Goal: Transaction & Acquisition: Purchase product/service

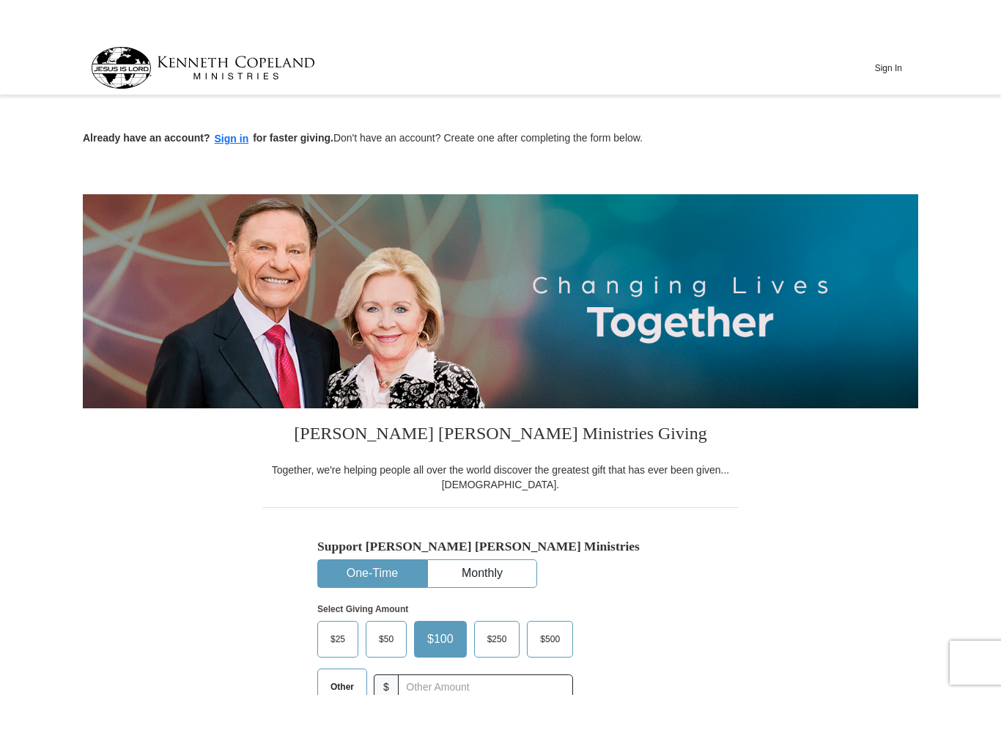
scroll to position [264, 0]
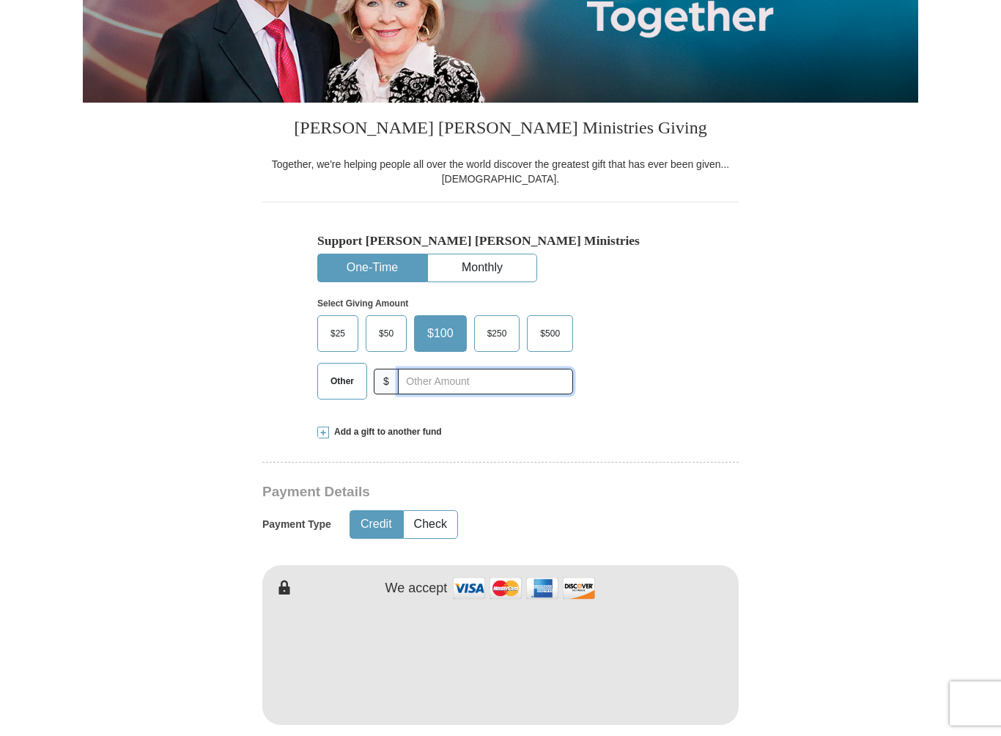
click at [413, 395] on input "text" at bounding box center [485, 382] width 175 height 26
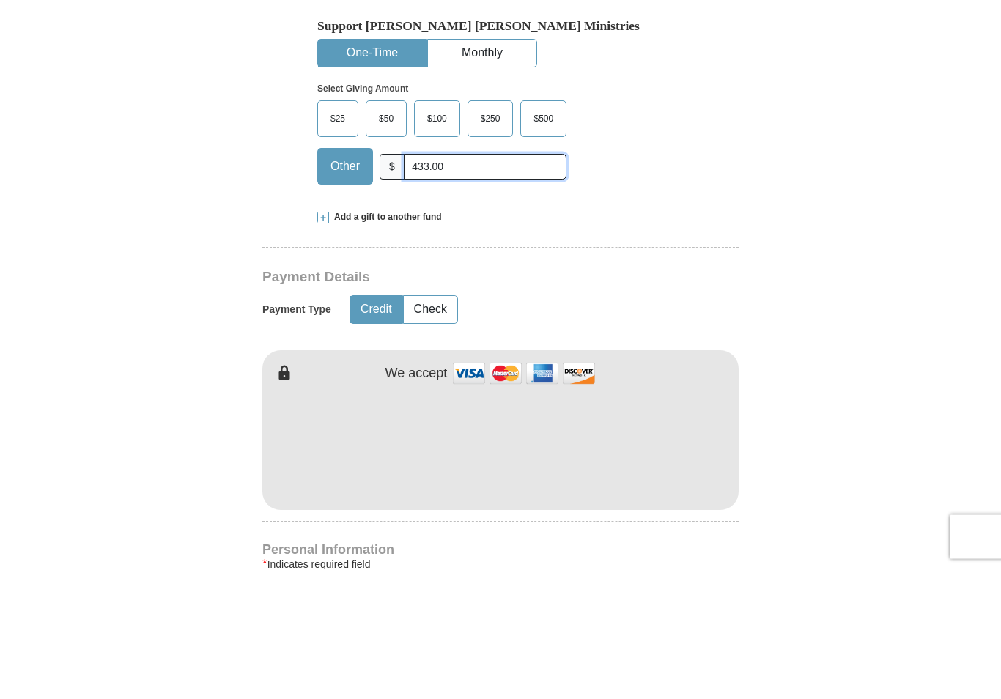
scroll to position [352, 0]
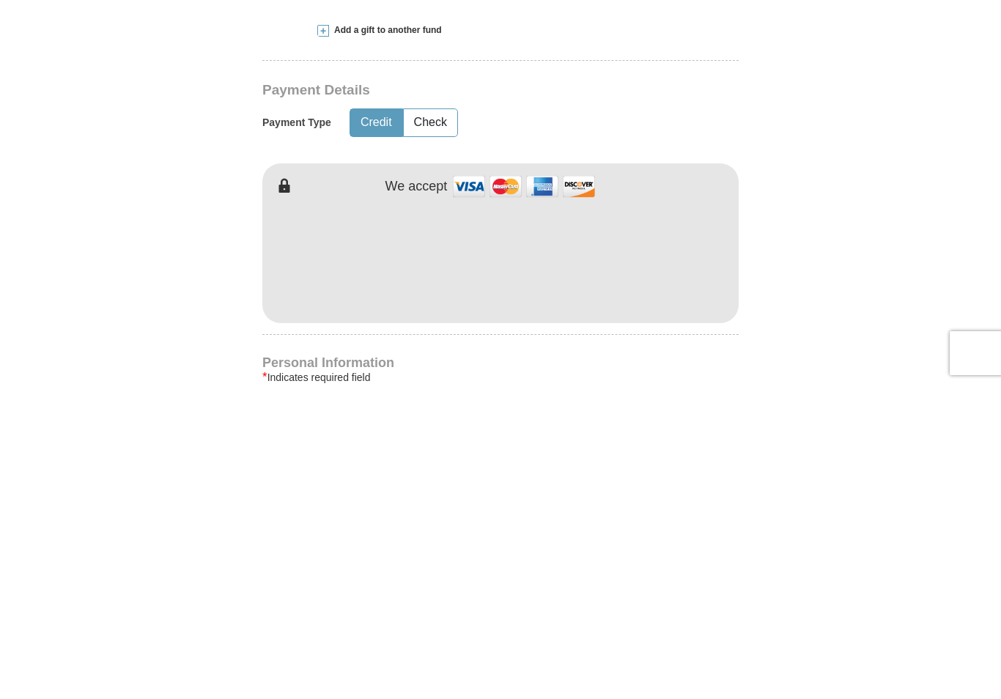
type input "433.00"
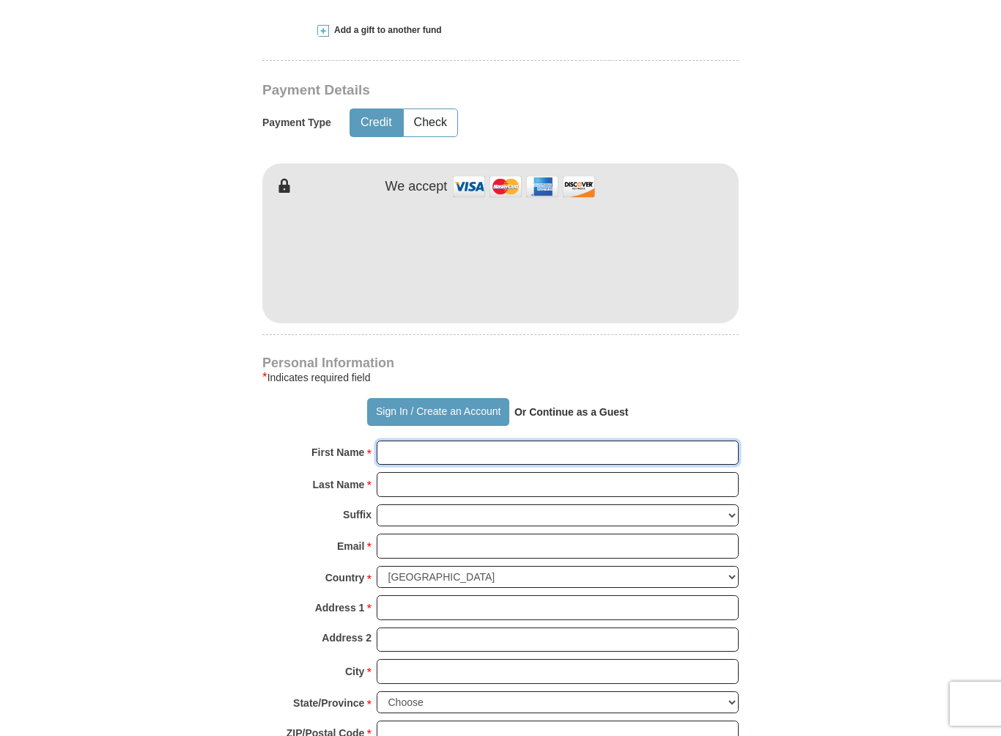
click at [423, 465] on input "First Name *" at bounding box center [558, 452] width 362 height 25
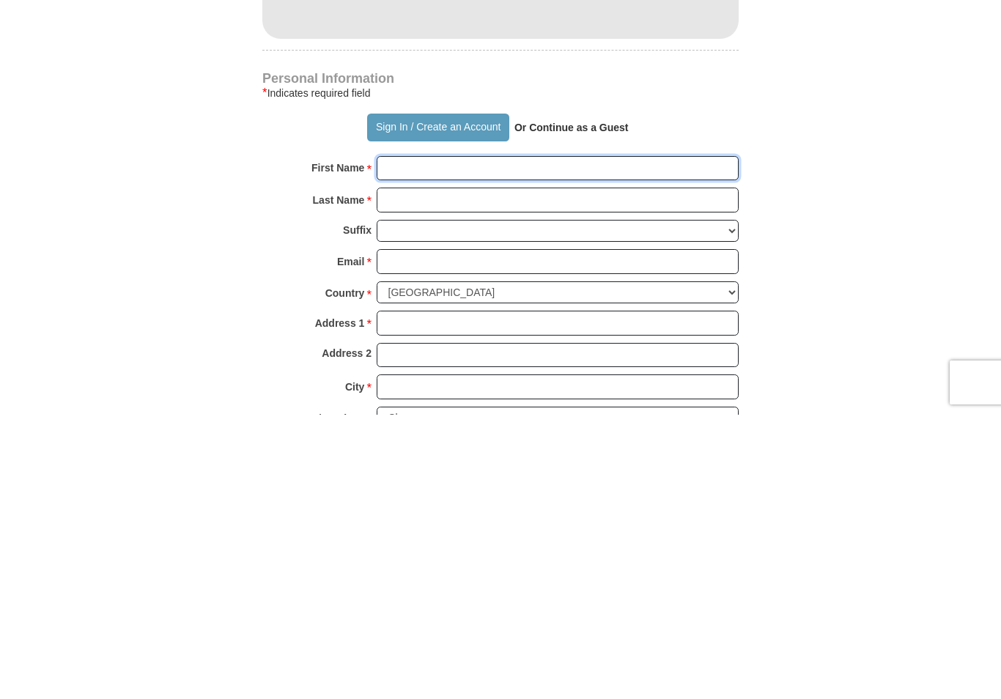
type input "[PERSON_NAME] & [PERSON_NAME]"
type input "[PERSON_NAME]"
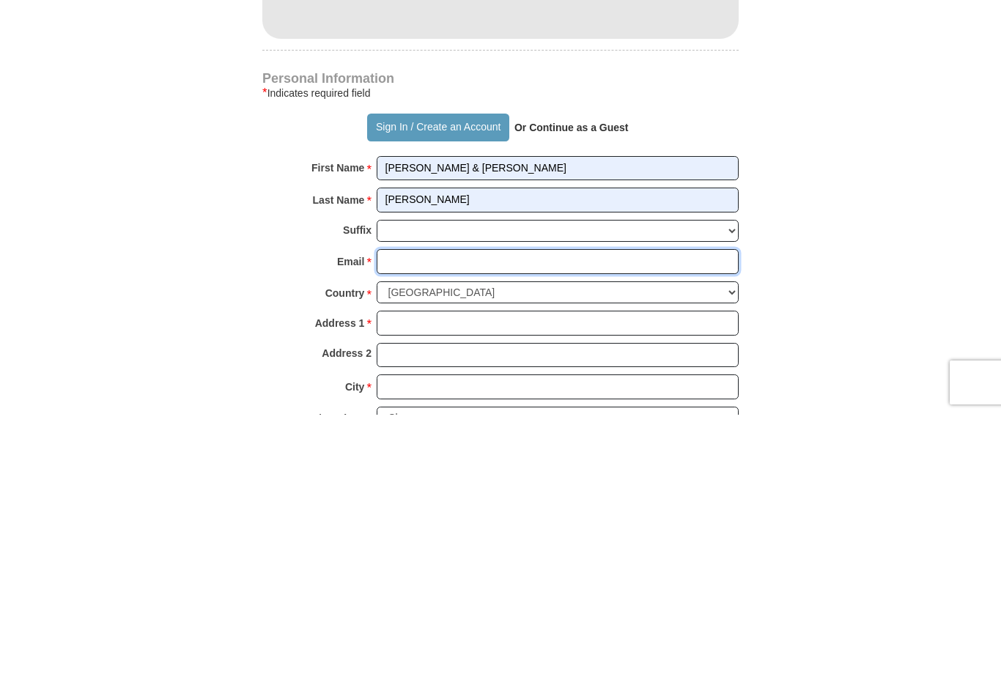
type input "[EMAIL_ADDRESS][DOMAIN_NAME]"
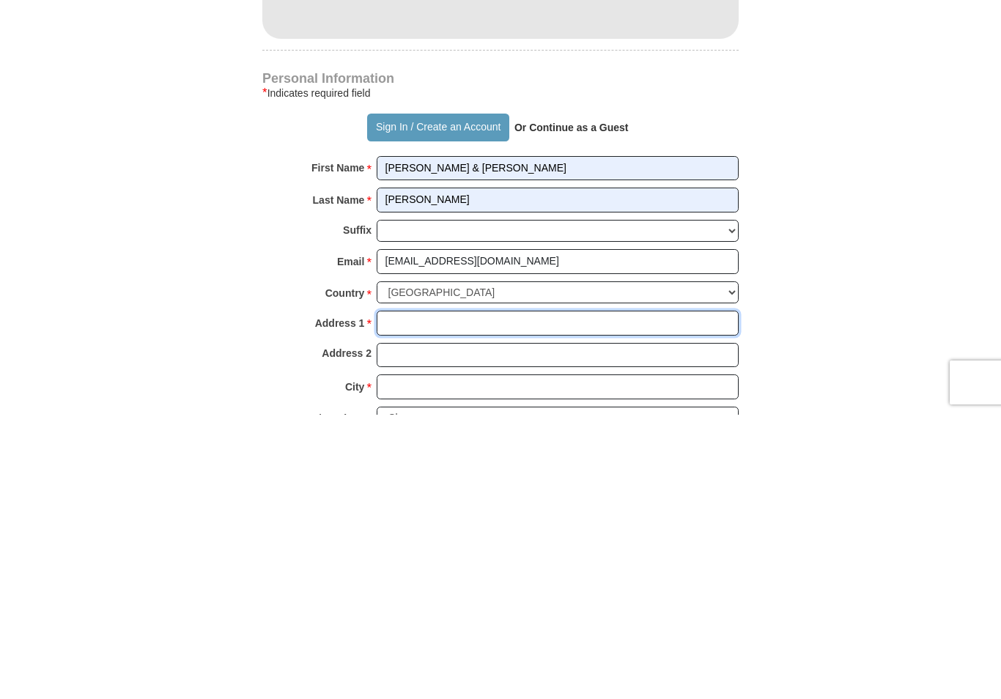
type input "[STREET_ADDRESS]"
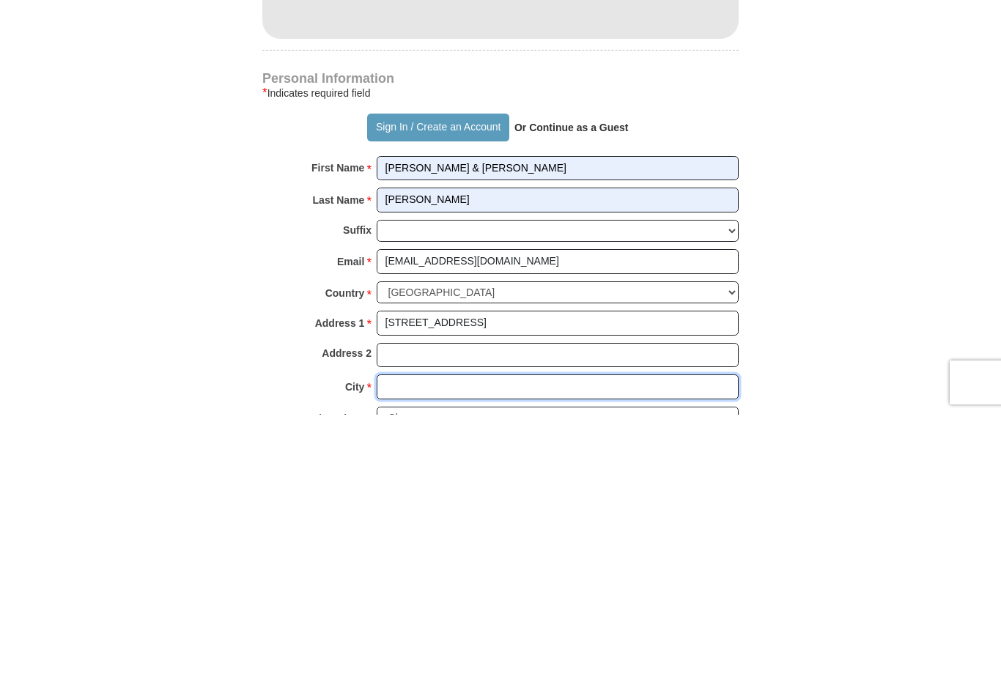
type input "Vidalia"
select select "GA"
type input "30474"
type input "9122456880"
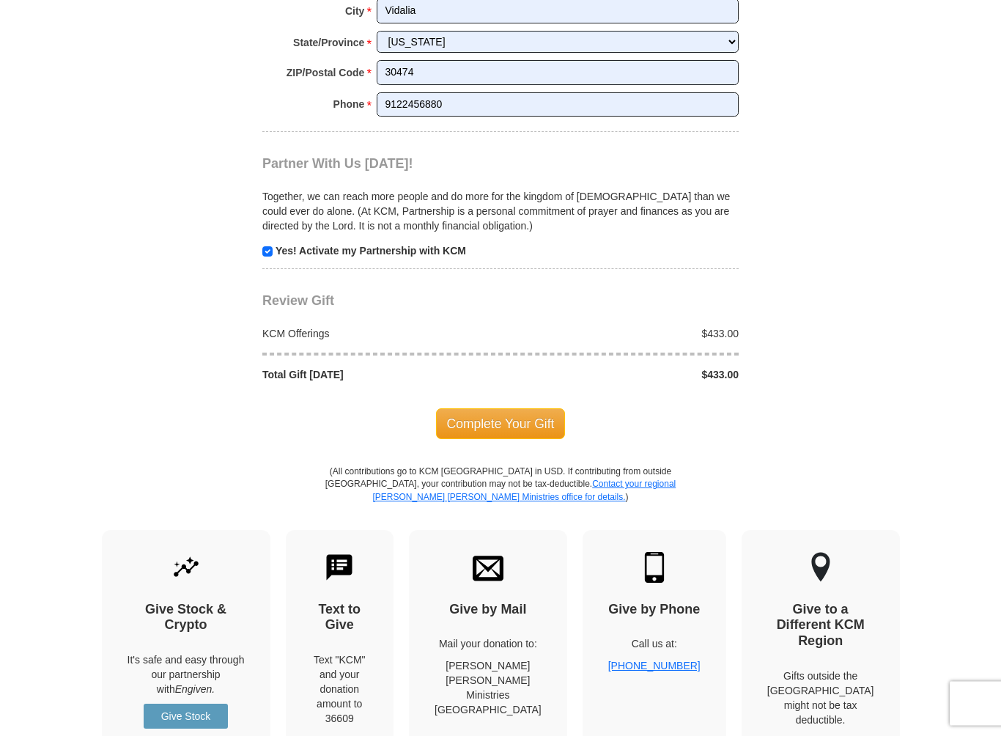
scroll to position [1326, 0]
click at [498, 434] on span "Complete Your Gift" at bounding box center [501, 423] width 130 height 31
